Goal: Information Seeking & Learning: Find contact information

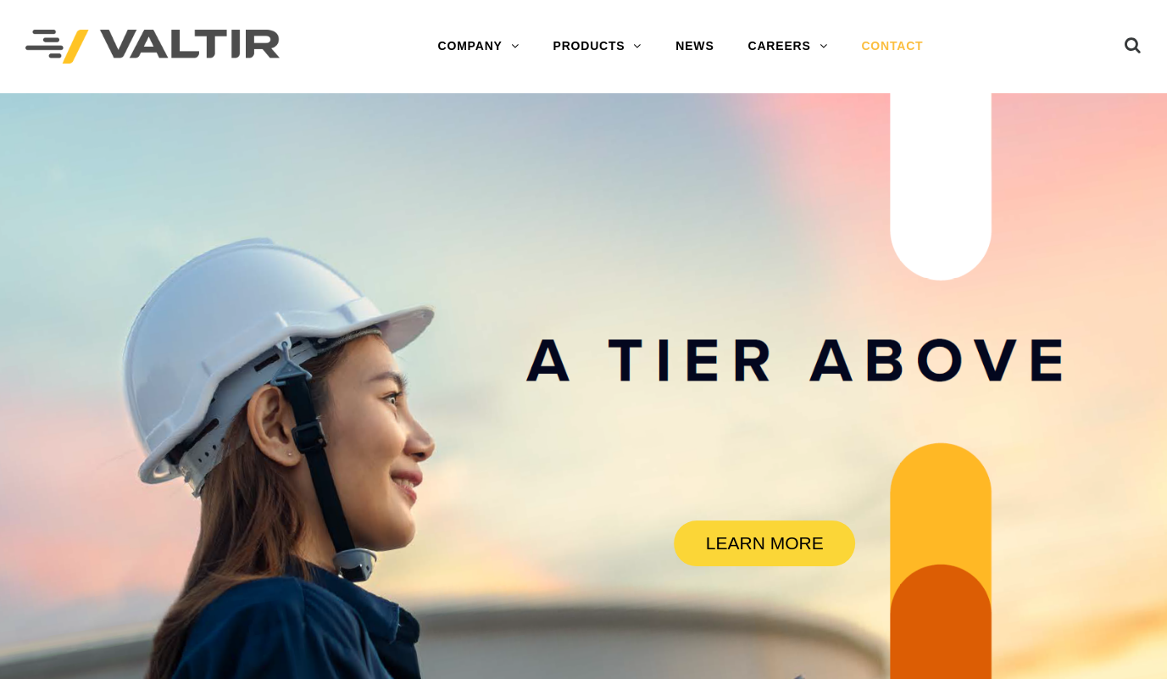
click at [882, 48] on link "CONTACT" at bounding box center [892, 47] width 96 height 34
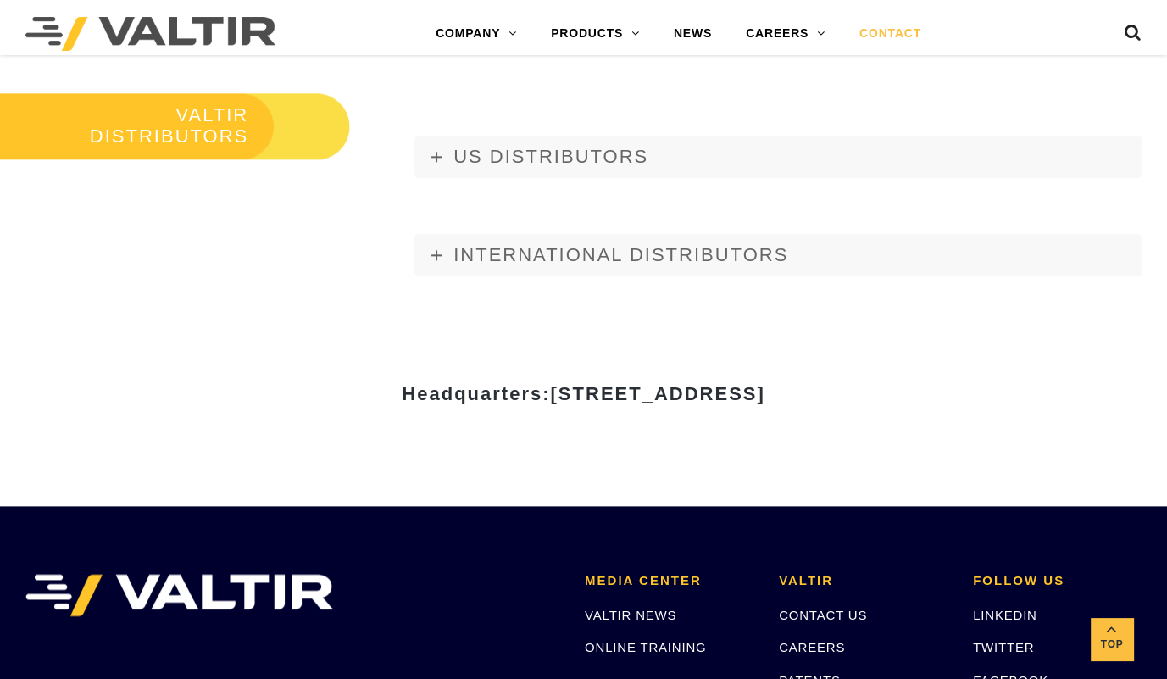
scroll to position [1801, 0]
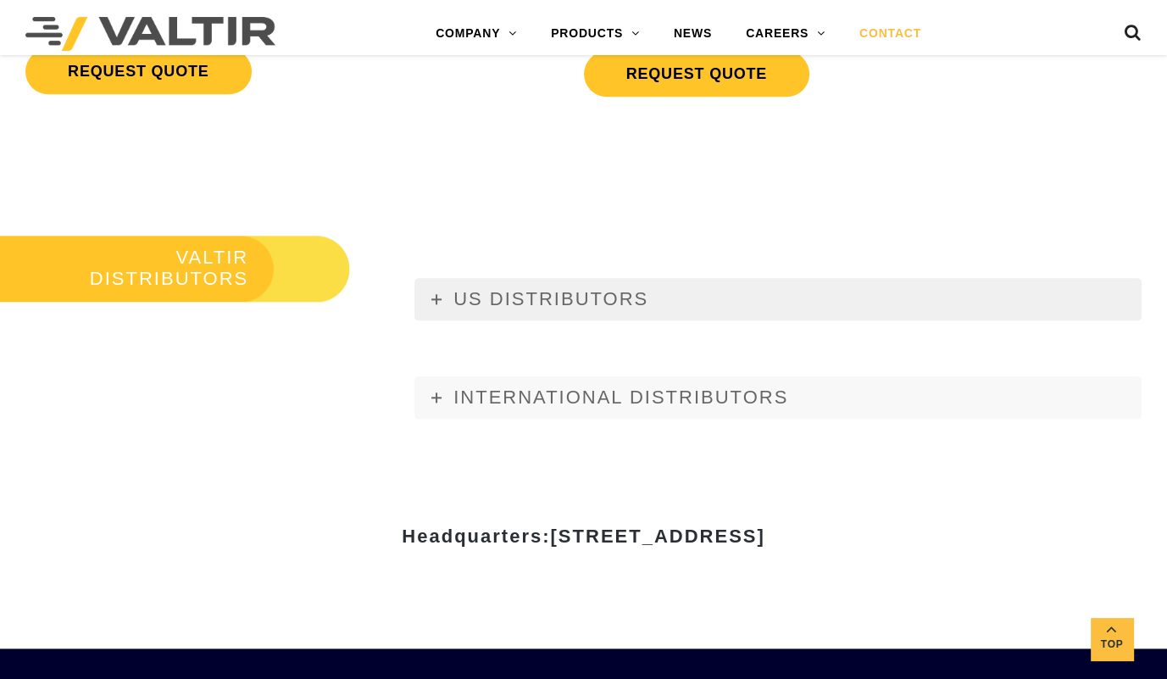
click at [516, 304] on span "US DISTRIBUTORS" at bounding box center [550, 298] width 195 height 21
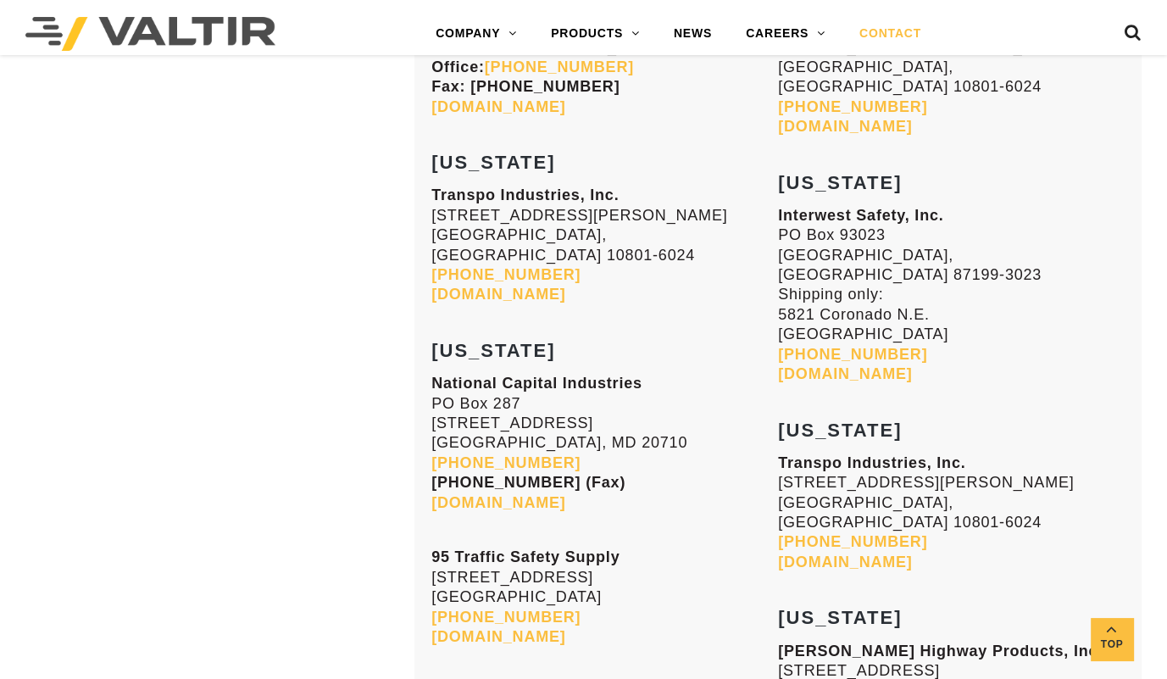
scroll to position [3072, 0]
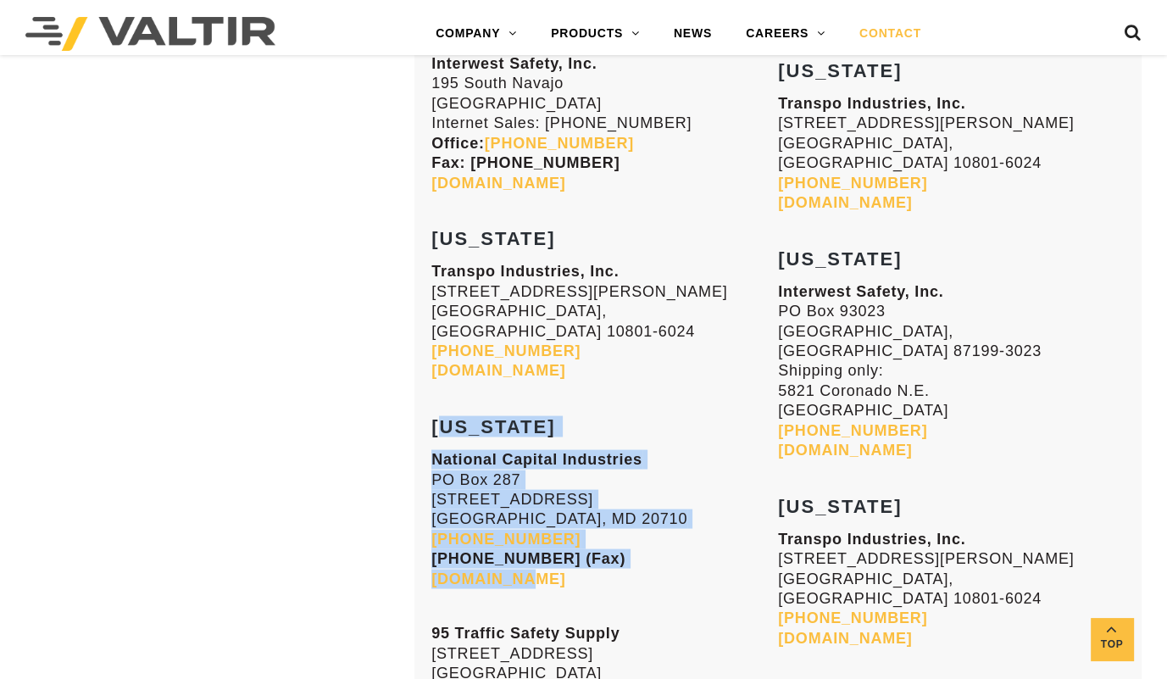
drag, startPoint x: 434, startPoint y: 358, endPoint x: 587, endPoint y: 520, distance: 223.0
